Goal: Go to known website

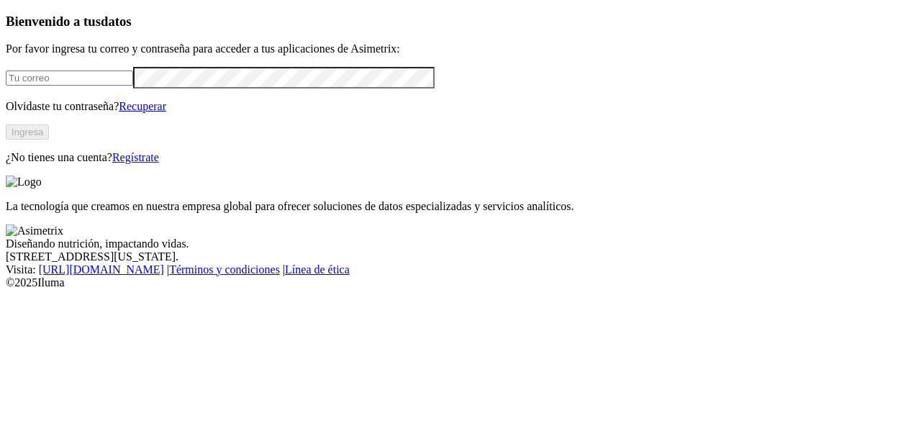
type input "[PERSON_NAME][EMAIL_ADDRESS][PERSON_NAME][DOMAIN_NAME]"
click at [49, 140] on button "Ingresa" at bounding box center [27, 131] width 43 height 15
